Goal: Transaction & Acquisition: Purchase product/service

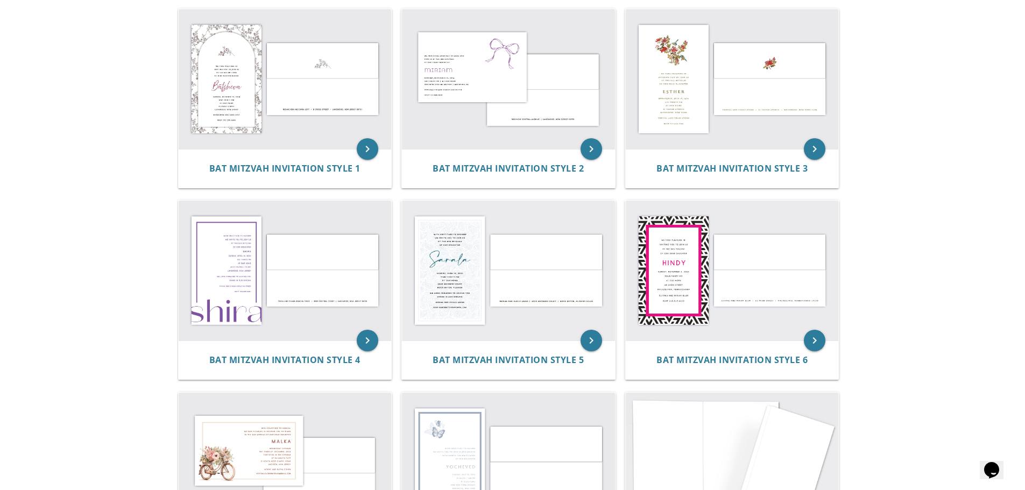
scroll to position [236, 0]
click at [267, 301] on img at bounding box center [285, 270] width 213 height 140
click at [370, 343] on icon "keyboard_arrow_right" at bounding box center [368, 340] width 22 height 22
click at [310, 243] on img at bounding box center [285, 270] width 213 height 140
click at [251, 284] on img at bounding box center [285, 270] width 213 height 140
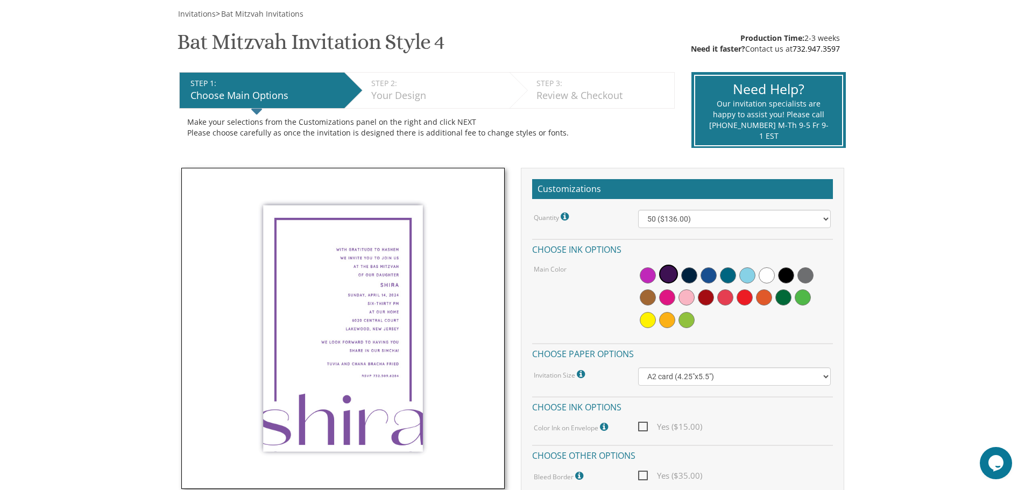
scroll to position [154, 0]
